Goal: Navigation & Orientation: Find specific page/section

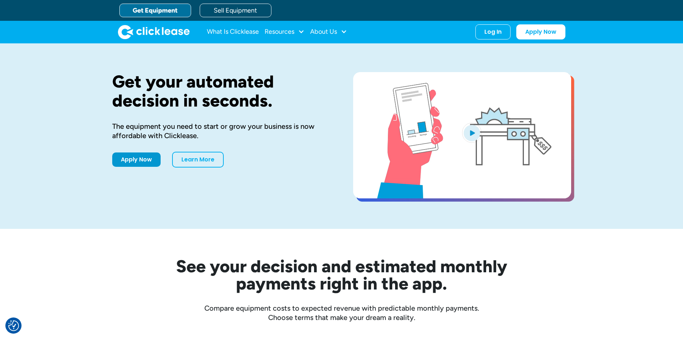
click at [490, 23] on div "What Is Clicklease Resources Blog Case Studies Videos FAQs About Us About Us Ca…" at bounding box center [342, 32] width 448 height 22
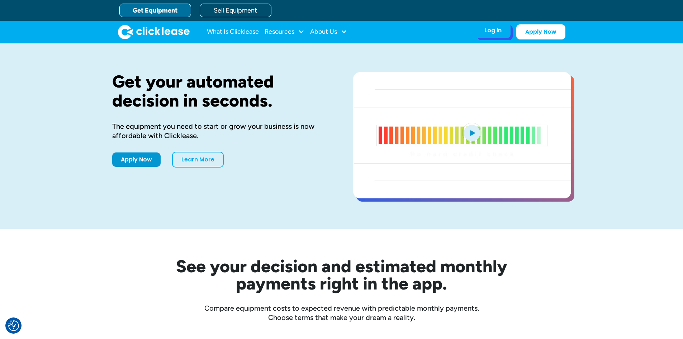
click at [485, 27] on div "Log In" at bounding box center [493, 30] width 17 height 7
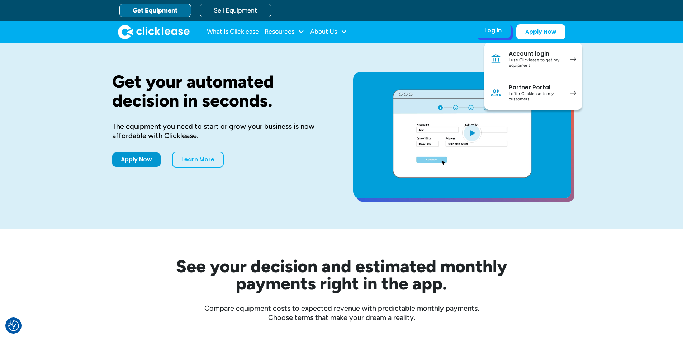
click at [514, 94] on div "I offer Clicklease to my customers." at bounding box center [536, 96] width 54 height 11
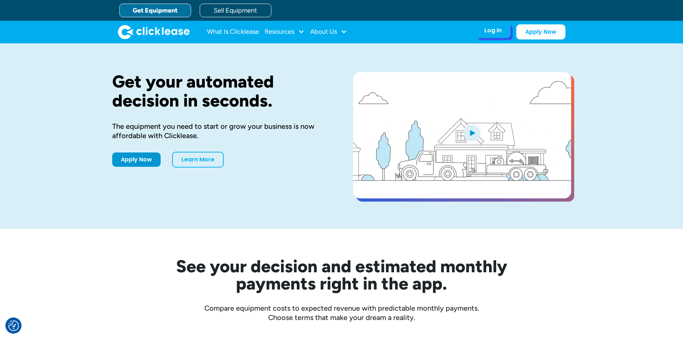
click at [487, 24] on div "Log In Account login I use Clicklease to get my equipment Partner Portal I offe…" at bounding box center [493, 30] width 35 height 15
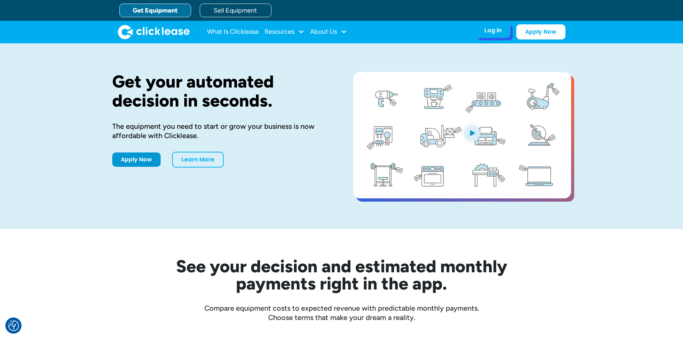
click at [485, 35] on div "Log In Account login I use Clicklease to get my equipment Partner Portal I offe…" at bounding box center [493, 30] width 35 height 15
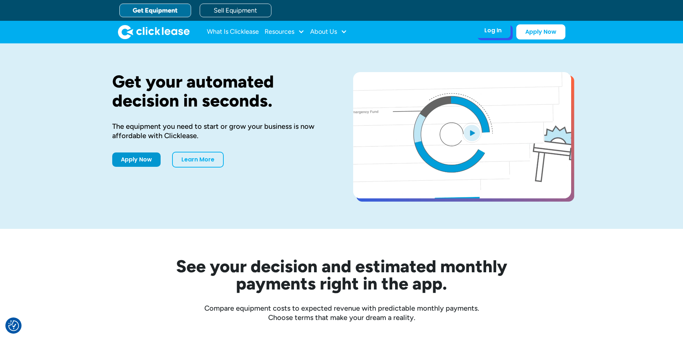
click at [491, 33] on div "Log In" at bounding box center [493, 30] width 17 height 7
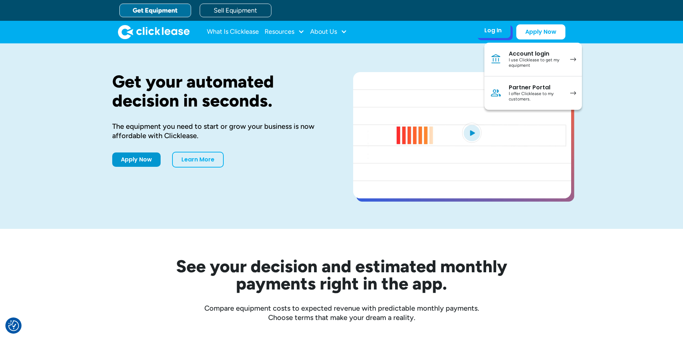
click at [500, 92] on img at bounding box center [495, 92] width 11 height 11
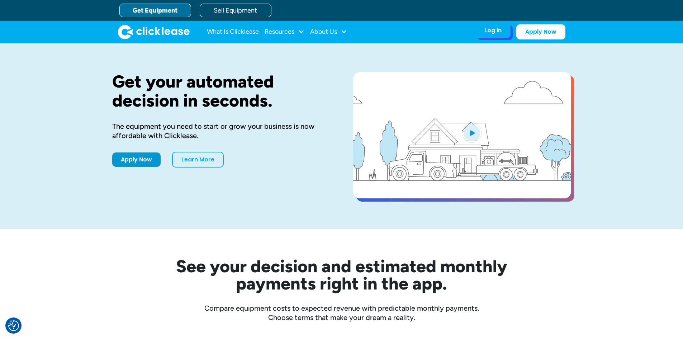
click at [484, 28] on div "Log In Account login I use Clicklease to get my equipment Partner Portal I offe…" at bounding box center [493, 30] width 35 height 15
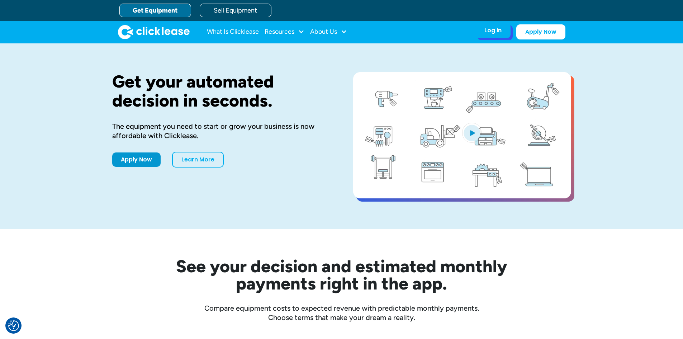
click at [483, 28] on div "Log In Account login I use Clicklease to get my equipment Partner Portal I offe…" at bounding box center [493, 30] width 35 height 15
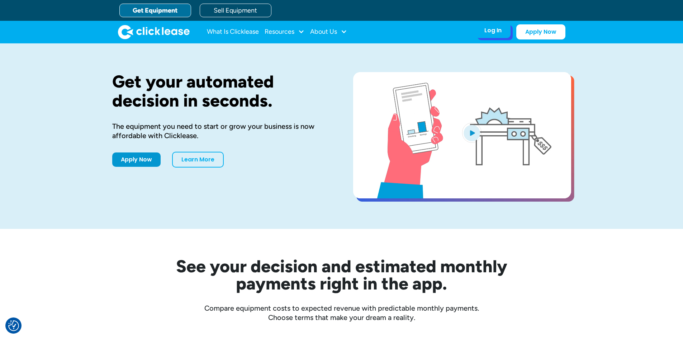
click at [498, 29] on div "Log In" at bounding box center [493, 30] width 17 height 7
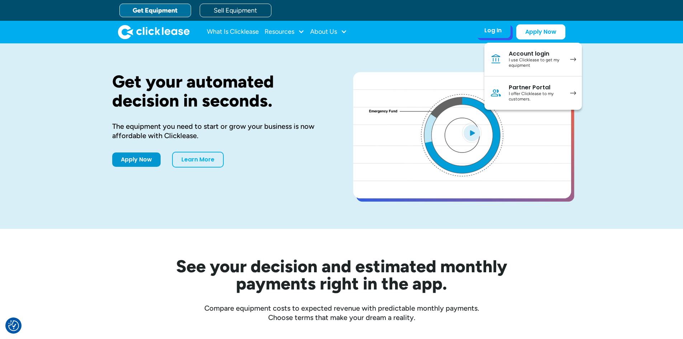
click at [513, 91] on div "I offer Clicklease to my customers." at bounding box center [536, 96] width 54 height 11
